Goal: Answer question/provide support: Share knowledge or assist other users

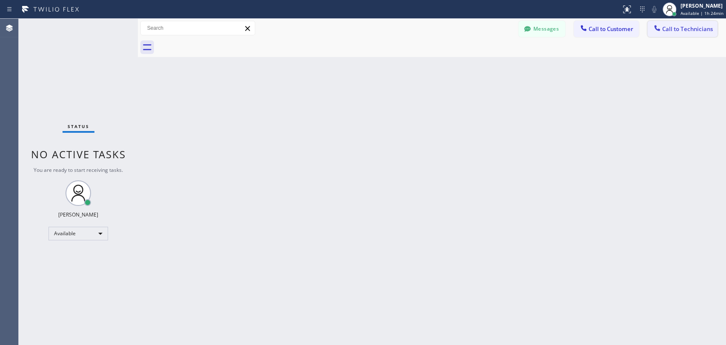
click at [679, 35] on button "Call to Technicians" at bounding box center [682, 29] width 70 height 16
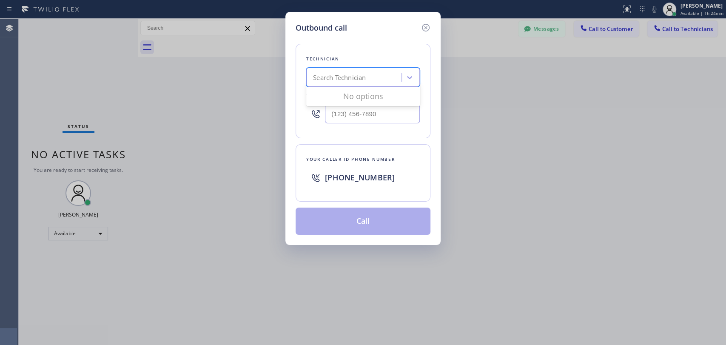
click at [369, 82] on div "Search Technician" at bounding box center [355, 77] width 93 height 15
type input "[PERSON_NAME]"
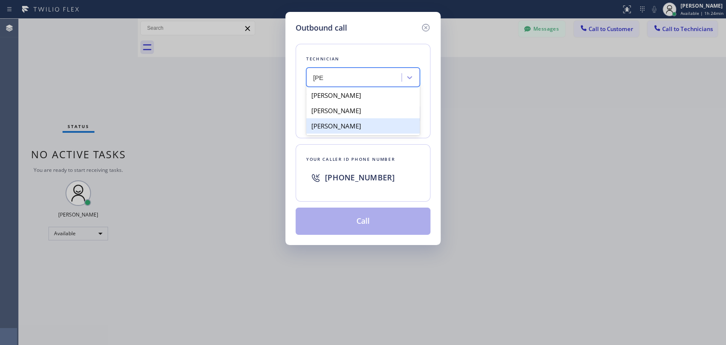
click at [358, 126] on div "[PERSON_NAME]" at bounding box center [363, 125] width 114 height 15
type input "[PHONE_NUMBER]"
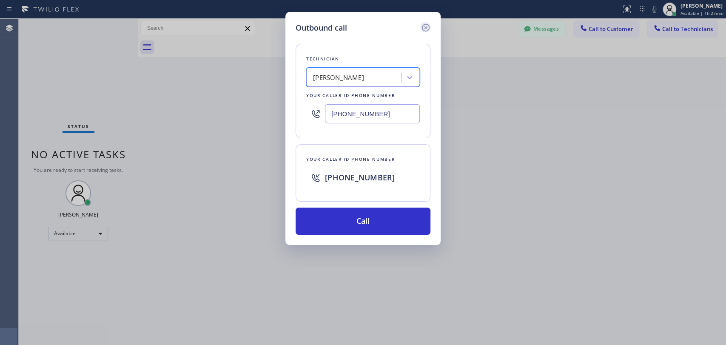
click at [426, 28] on icon at bounding box center [426, 28] width 8 height 8
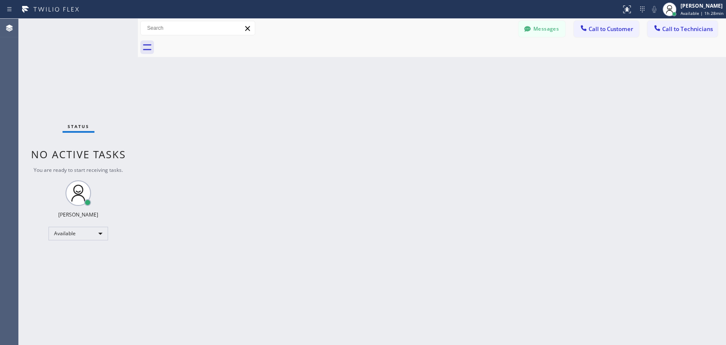
click at [307, 152] on div "Back to Dashboard Change Sender ID Customers Technicians KA [PERSON_NAME] [DATE…" at bounding box center [432, 182] width 588 height 326
